Goal: Navigation & Orientation: Find specific page/section

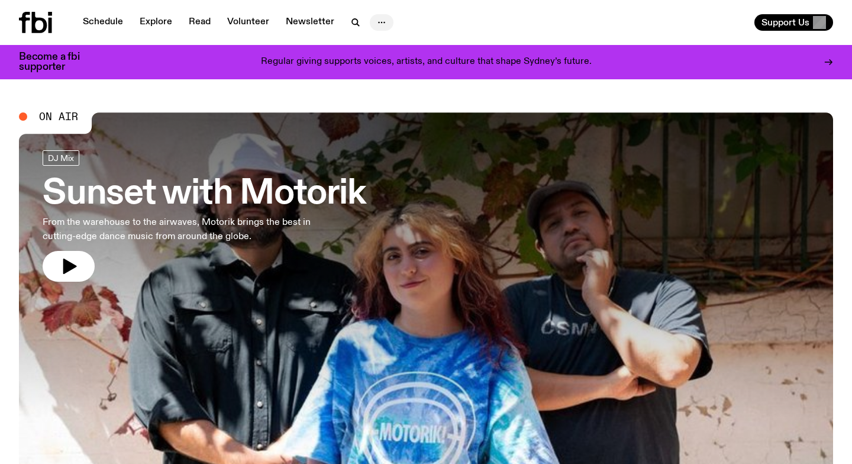
click at [379, 18] on icon "button" at bounding box center [382, 22] width 14 height 14
click at [308, 43] on div "Schedule Explore Read Volunteer Newsletter About Us Contact Support Us" at bounding box center [426, 22] width 852 height 45
click at [204, 25] on link "Read" at bounding box center [200, 22] width 36 height 17
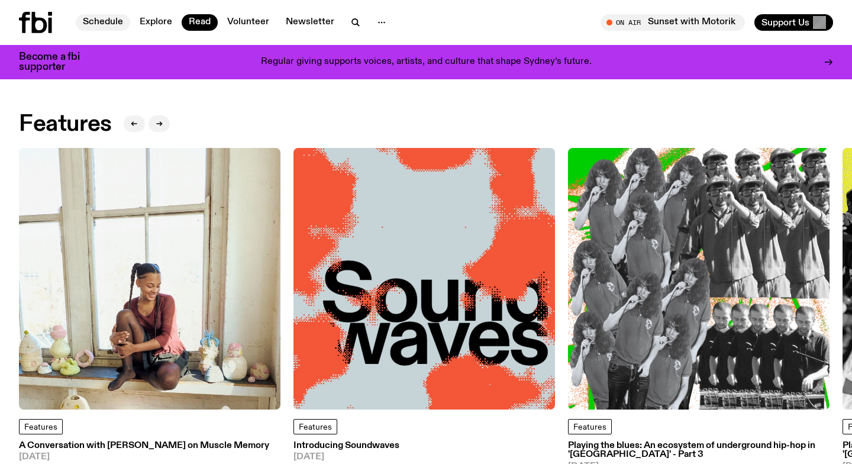
click at [102, 25] on link "Schedule" at bounding box center [103, 22] width 54 height 17
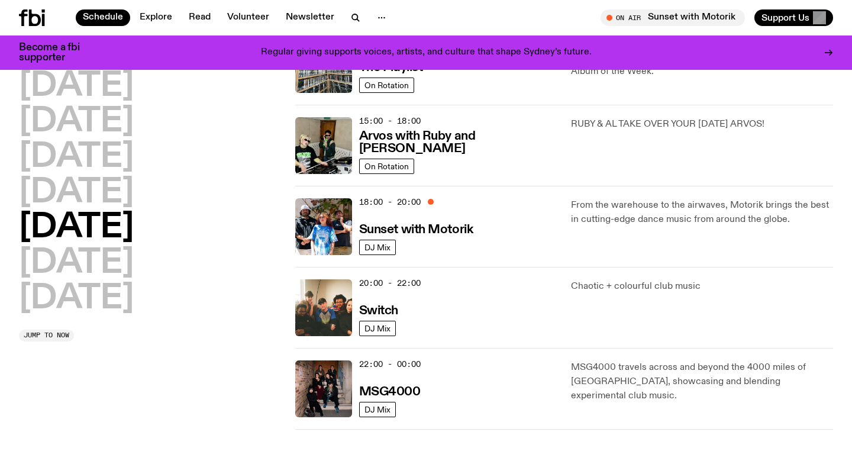
scroll to position [405, 0]
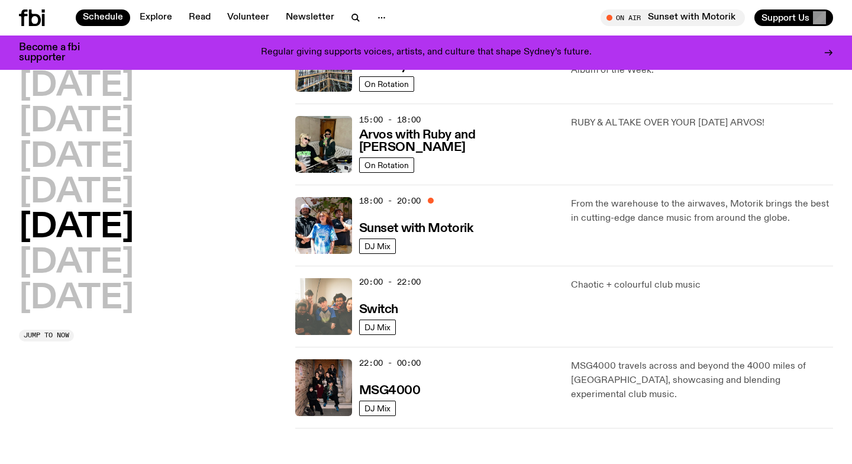
click at [318, 289] on img at bounding box center [323, 306] width 57 height 57
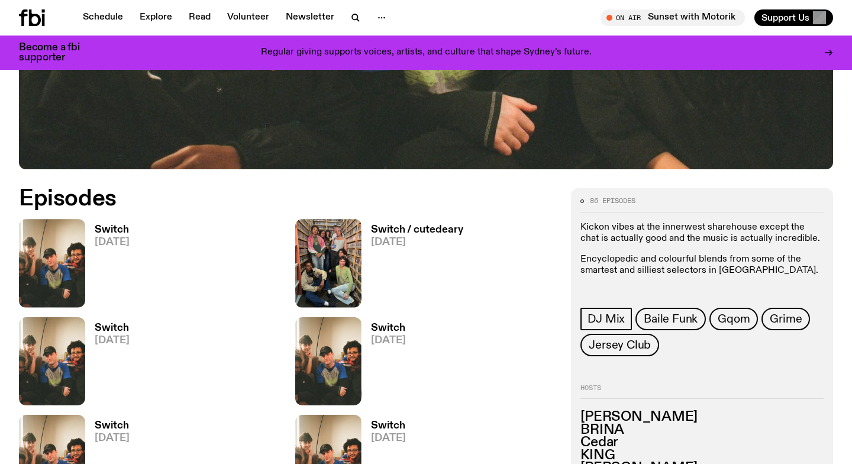
scroll to position [456, 0]
